Goal: Task Accomplishment & Management: Use online tool/utility

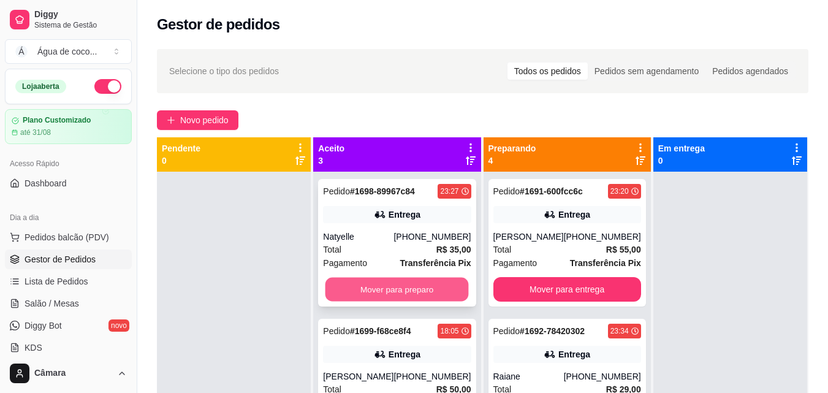
click at [387, 289] on button "Mover para preparo" at bounding box center [396, 290] width 143 height 24
click at [384, 294] on button "Mover para preparo" at bounding box center [396, 290] width 143 height 24
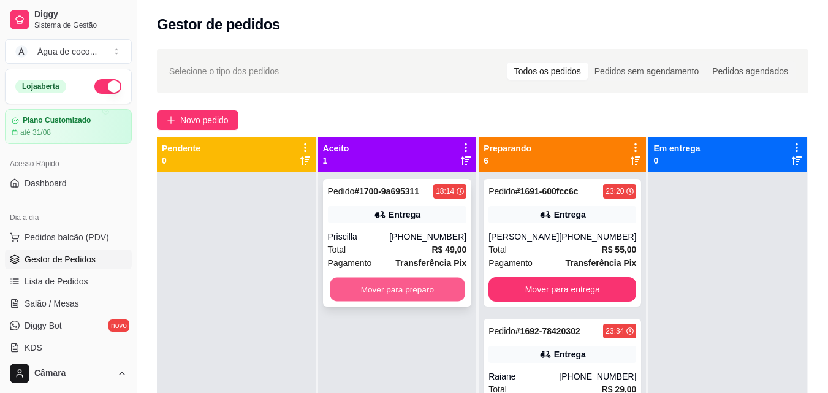
click at [418, 289] on button "Mover para preparo" at bounding box center [397, 290] width 135 height 24
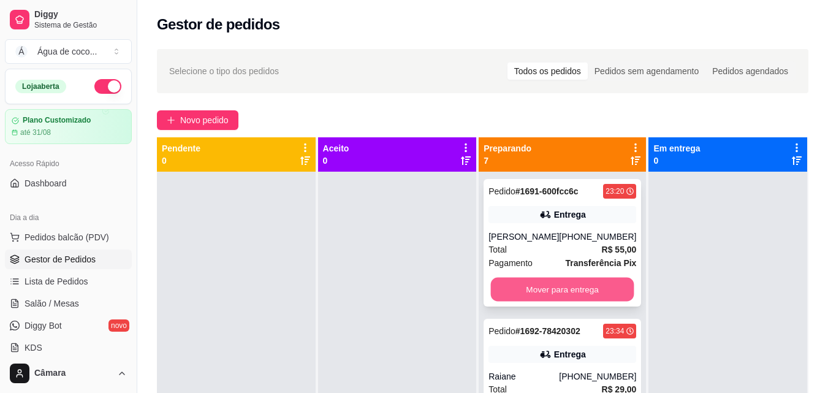
click at [579, 284] on button "Mover para entrega" at bounding box center [562, 290] width 143 height 24
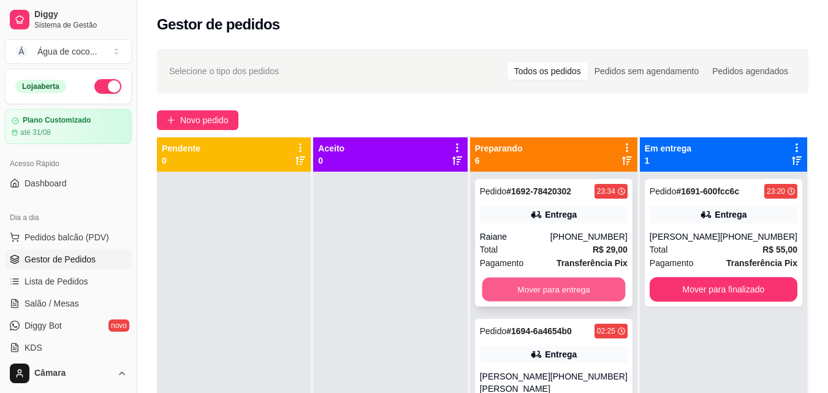
click at [580, 289] on button "Mover para entrega" at bounding box center [553, 290] width 143 height 24
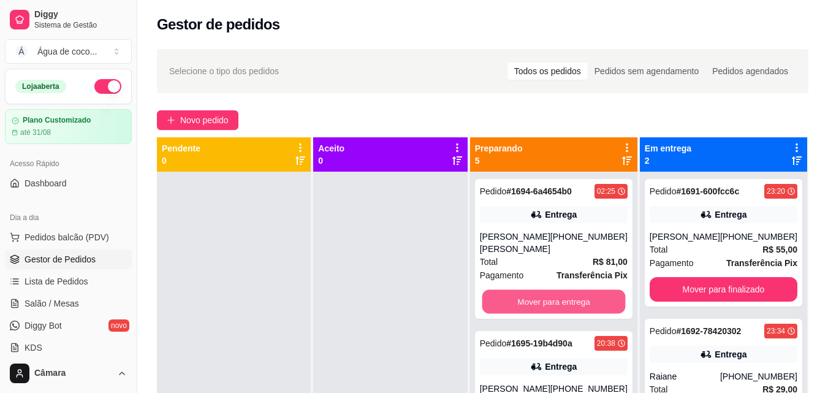
click at [580, 290] on button "Mover para entrega" at bounding box center [553, 302] width 143 height 24
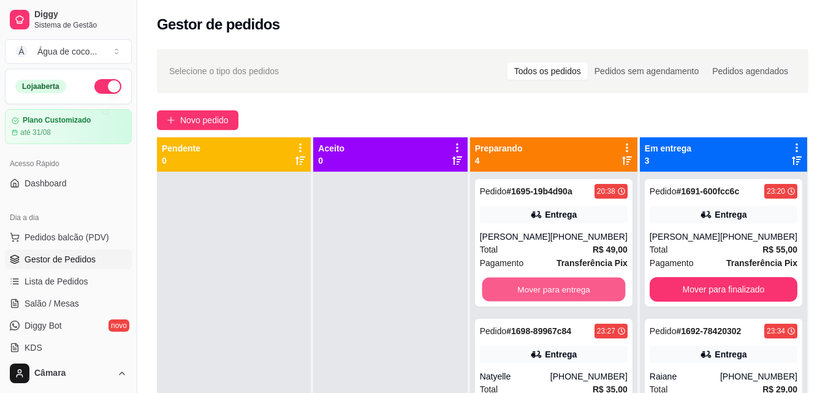
click at [580, 289] on button "Mover para entrega" at bounding box center [553, 290] width 143 height 24
click at [580, 289] on button "Mover para entrega" at bounding box center [554, 289] width 148 height 25
click at [580, 289] on button "Mover para entrega" at bounding box center [553, 290] width 143 height 24
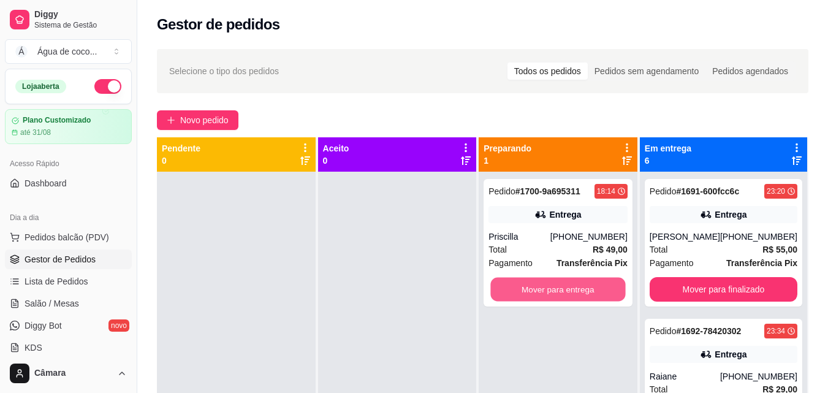
click at [580, 289] on button "Mover para entrega" at bounding box center [558, 290] width 135 height 24
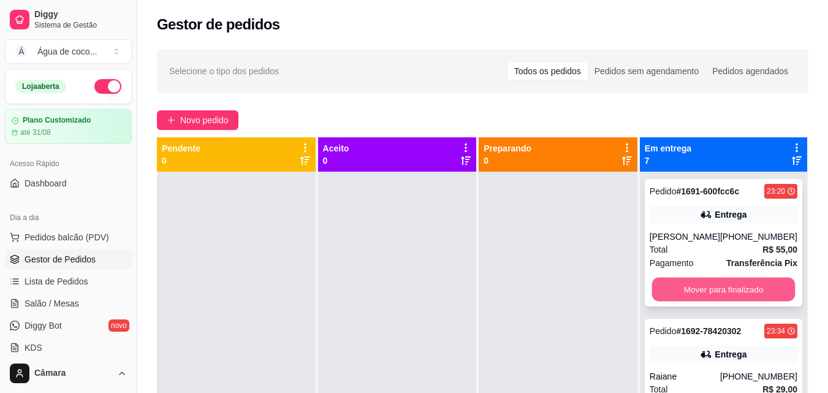
click at [694, 287] on button "Mover para finalizado" at bounding box center [722, 290] width 143 height 24
click at [694, 287] on button "Mover para finalizado" at bounding box center [724, 289] width 148 height 25
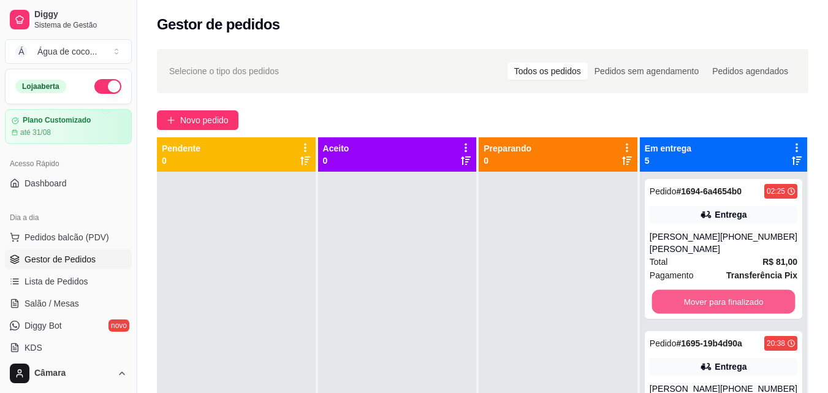
click at [694, 290] on button "Mover para finalizado" at bounding box center [722, 302] width 143 height 24
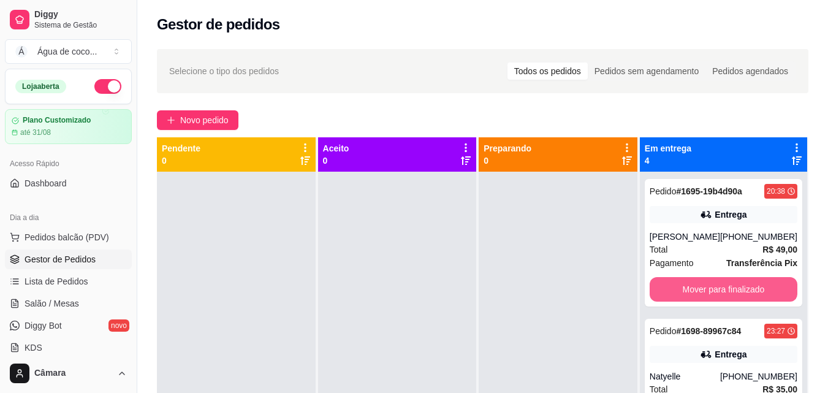
click at [694, 287] on button "Mover para finalizado" at bounding box center [724, 289] width 148 height 25
click at [694, 287] on button "Mover para finalizado" at bounding box center [722, 290] width 143 height 24
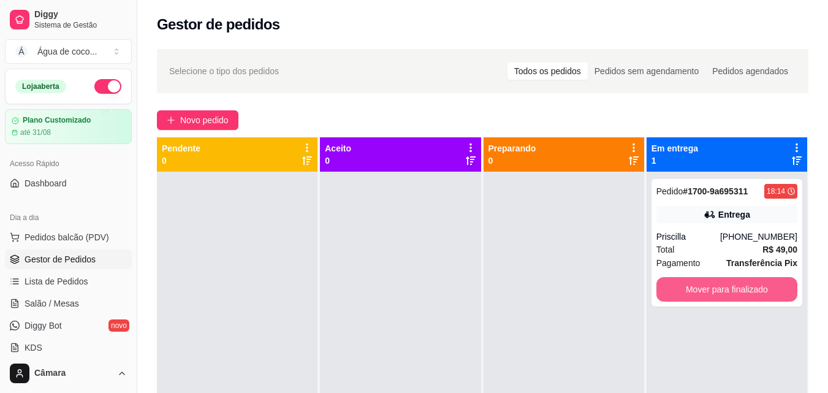
click at [694, 287] on button "Mover para finalizado" at bounding box center [726, 289] width 141 height 25
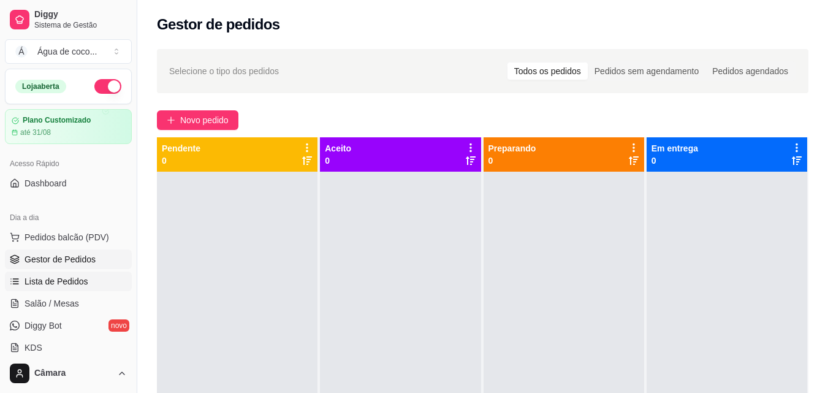
click at [64, 278] on span "Lista de Pedidos" at bounding box center [57, 281] width 64 height 12
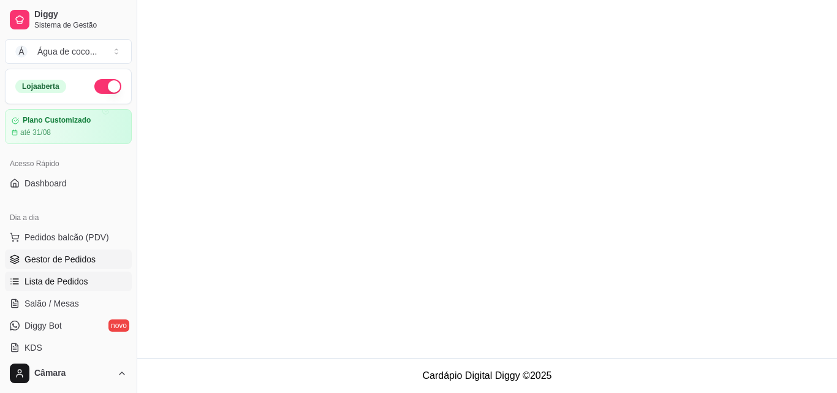
click at [64, 259] on span "Gestor de Pedidos" at bounding box center [60, 259] width 71 height 12
